Goal: Task Accomplishment & Management: Manage account settings

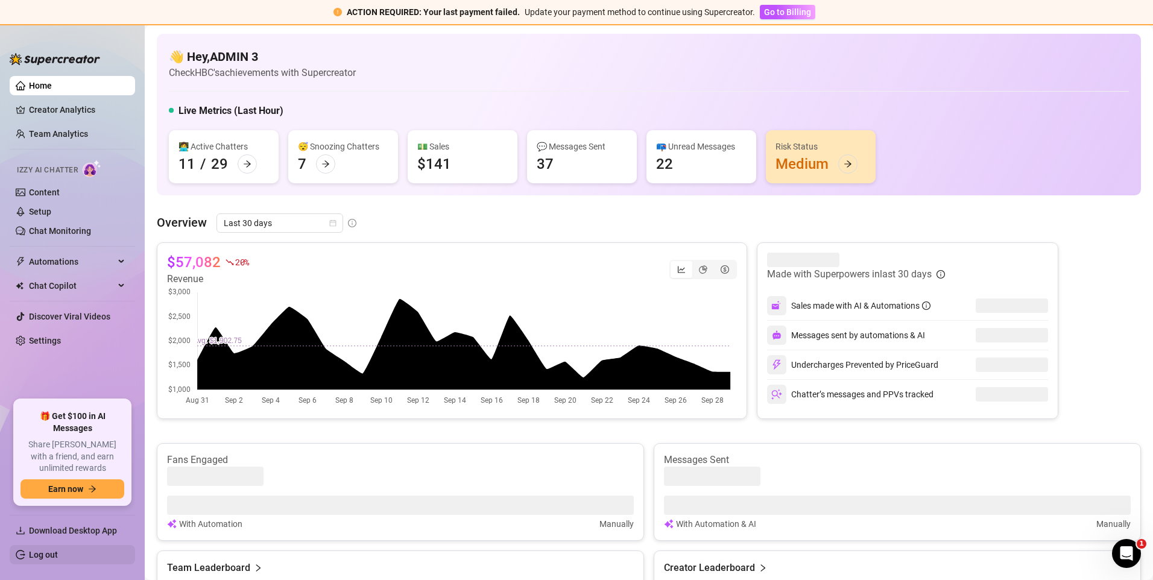
click at [45, 554] on link "Log out" at bounding box center [43, 555] width 29 height 10
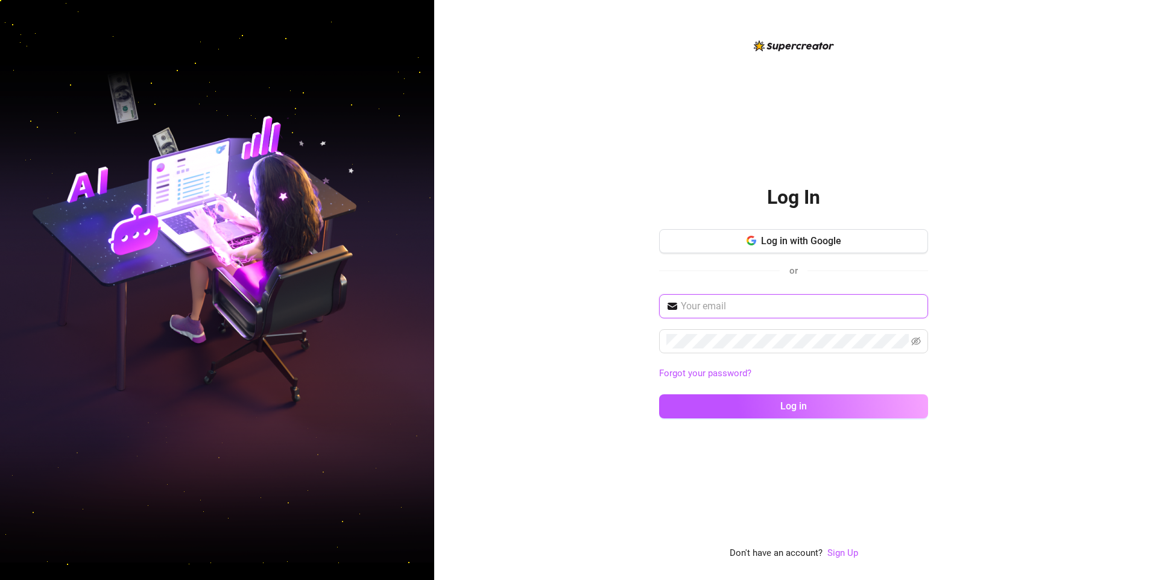
click at [700, 305] on input "text" at bounding box center [801, 306] width 240 height 14
type input "[EMAIL_ADDRESS][DOMAIN_NAME]"
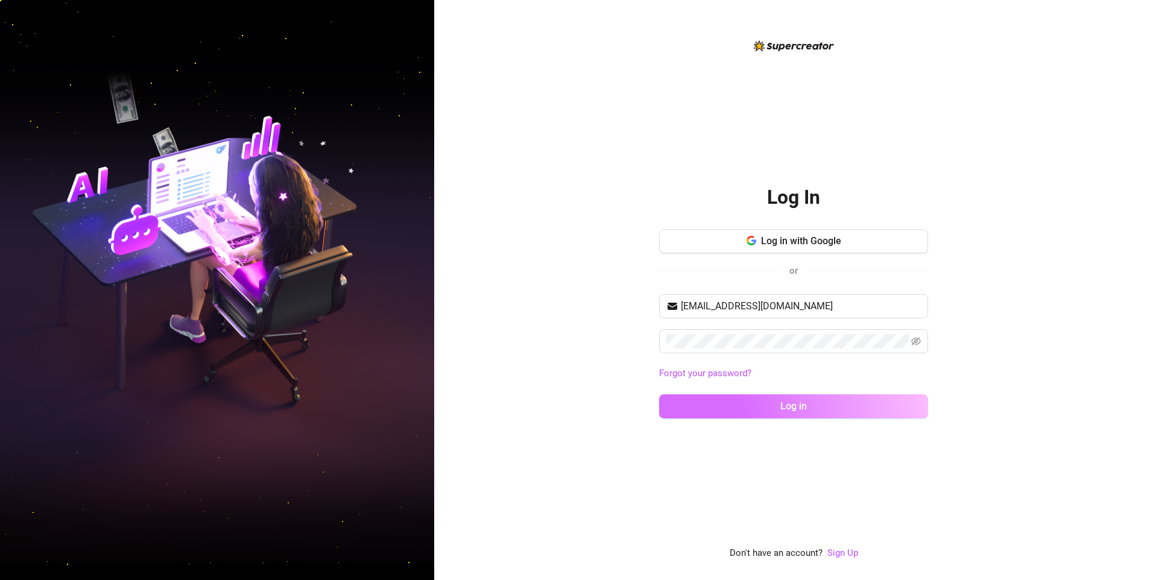
click at [797, 402] on span "Log in" at bounding box center [794, 406] width 27 height 11
